Goal: Task Accomplishment & Management: Manage account settings

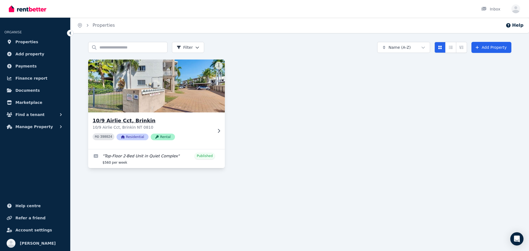
click at [206, 132] on div "10/9 Airlie Cct, Brinkin 10/9 Airlie Cct, Brinkin NT 0810 PID 398024 Residentia…" at bounding box center [153, 131] width 120 height 28
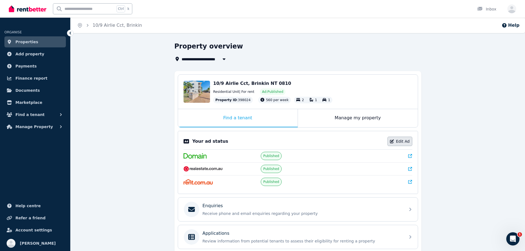
click at [403, 142] on link "Edit Ad" at bounding box center [399, 141] width 25 height 9
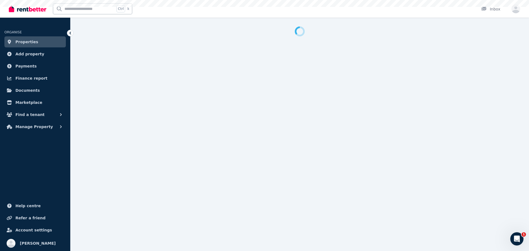
select select "**"
select select "**********"
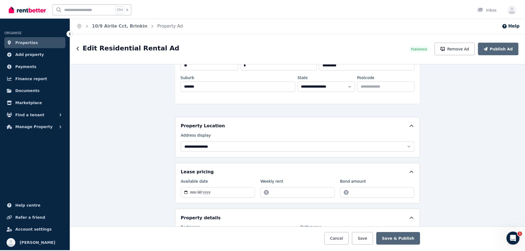
scroll to position [165, 0]
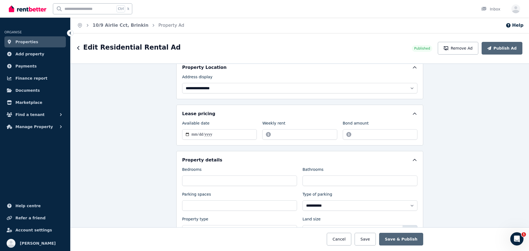
click at [33, 44] on span "Properties" at bounding box center [26, 42] width 23 height 7
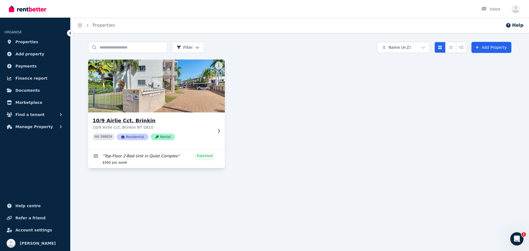
click at [209, 136] on div "PID 398024 Residential Rental" at bounding box center [153, 136] width 120 height 7
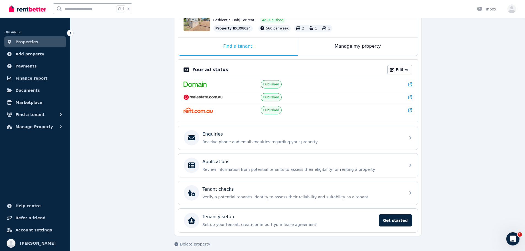
scroll to position [77, 0]
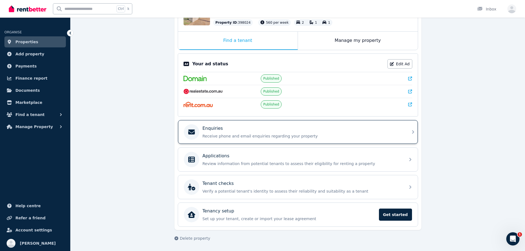
click at [244, 136] on p "Receive phone and email enquiries regarding your property" at bounding box center [302, 136] width 199 height 6
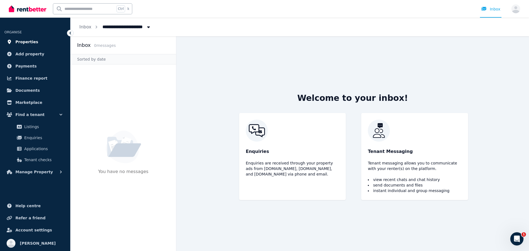
click at [39, 43] on link "Properties" at bounding box center [34, 41] width 61 height 11
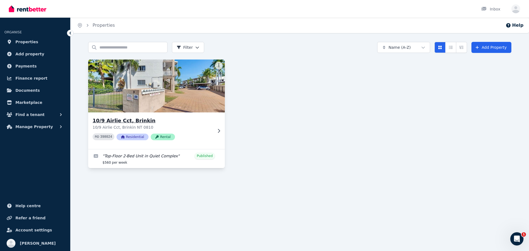
click at [217, 122] on div "10/9 Airlie Cct, Brinkin 10/9 Airlie Cct, Brinkin NT 0810 PID 398024 Residentia…" at bounding box center [156, 130] width 137 height 37
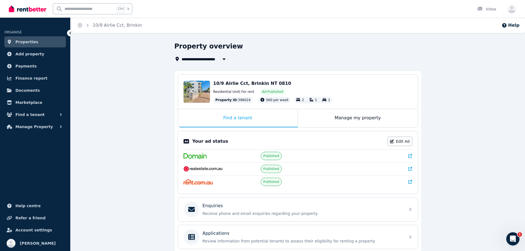
scroll to position [77, 0]
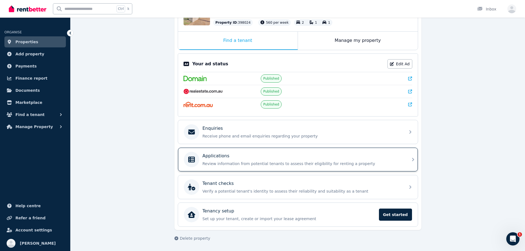
click at [379, 166] on div "Applications Review information from potential tenants to assess their eligibil…" at bounding box center [293, 159] width 218 height 15
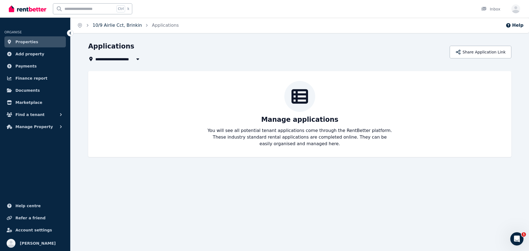
click at [118, 24] on link "10/9 Airlie Cct, Brinkin" at bounding box center [117, 25] width 49 height 5
